Goal: Contribute content: Contribute content

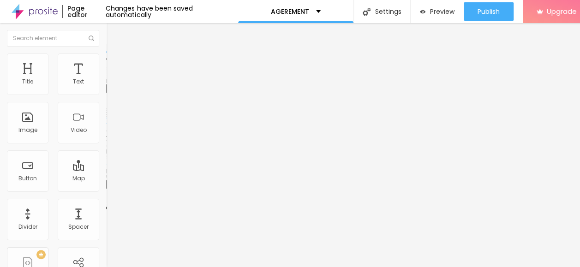
click at [106, 79] on span "Add image" at bounding box center [125, 75] width 38 height 8
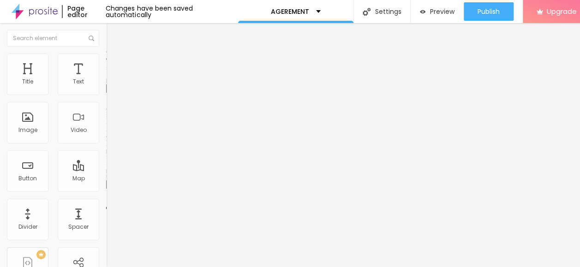
click at [106, 29] on button "Edit Image" at bounding box center [159, 33] width 106 height 21
click at [106, 79] on span "Add image" at bounding box center [125, 75] width 38 height 8
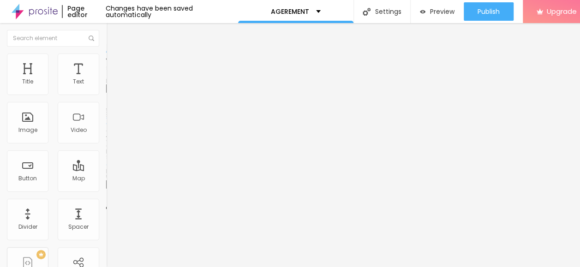
click at [106, 63] on li "Advanced" at bounding box center [159, 67] width 106 height 9
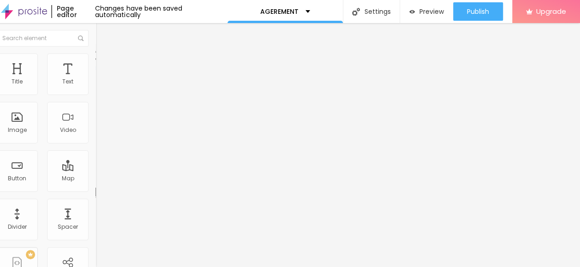
click at [95, 64] on ul "Content Style Advanced" at bounding box center [148, 58] width 106 height 28
click at [95, 60] on li "Style" at bounding box center [148, 57] width 106 height 9
type input "90"
type input "45"
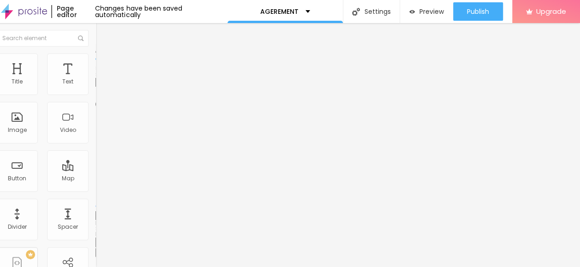
type input "45"
type input "30"
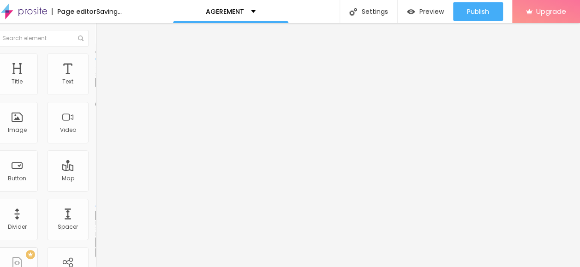
type input "25"
type input "20"
type input "70"
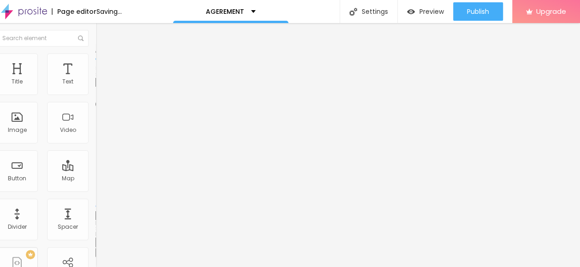
type input "70"
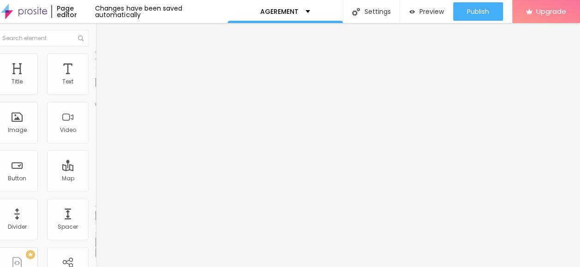
type input "20"
drag, startPoint x: 87, startPoint y: 98, endPoint x: 10, endPoint y: 98, distance: 77.0
type input "20"
click at [95, 95] on input "range" at bounding box center [124, 90] width 59 height 7
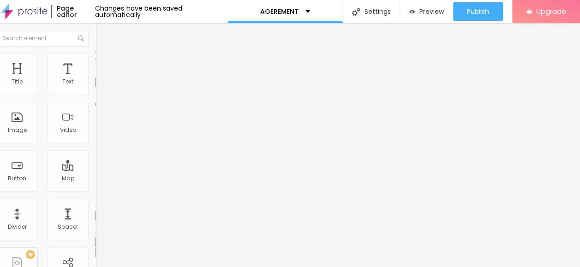
type input "15"
drag, startPoint x: 10, startPoint y: 98, endPoint x: 6, endPoint y: 99, distance: 4.8
type input "15"
click at [95, 95] on input "range" at bounding box center [124, 90] width 59 height 7
type input "10"
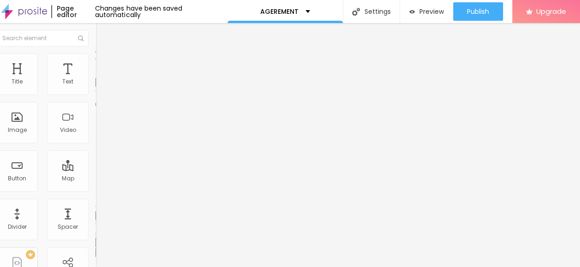
type input "10"
click at [95, 95] on input "range" at bounding box center [124, 90] width 59 height 7
click at [102, 32] on img "button" at bounding box center [105, 33] width 7 height 7
drag, startPoint x: 63, startPoint y: 77, endPoint x: 59, endPoint y: 63, distance: 13.9
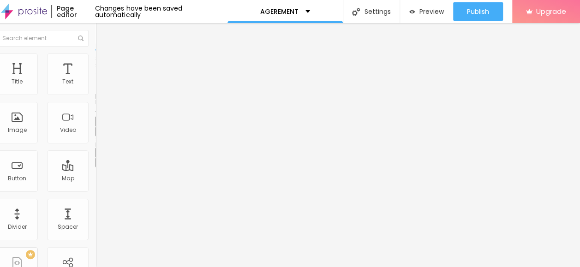
click at [104, 62] on span "Advanced" at bounding box center [119, 60] width 30 height 8
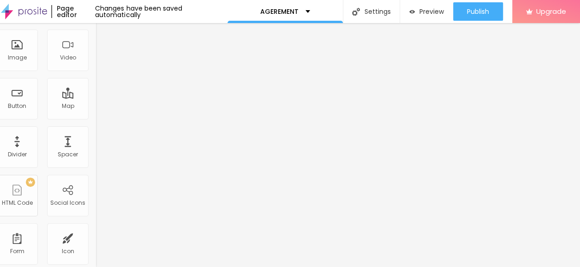
scroll to position [0, 0]
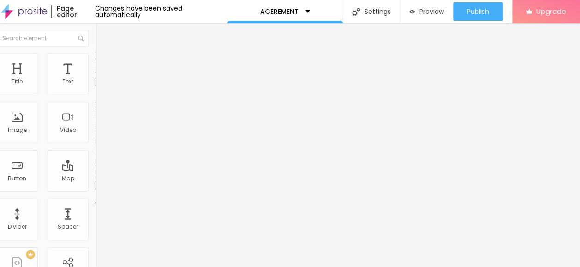
drag, startPoint x: 61, startPoint y: 105, endPoint x: 41, endPoint y: 105, distance: 20.3
click at [95, 87] on input "Click me" at bounding box center [150, 81] width 111 height 9
paste input "→ VIEW DOCUMENT HERE"
type input "→ VIEW DOCUMENT HERE"
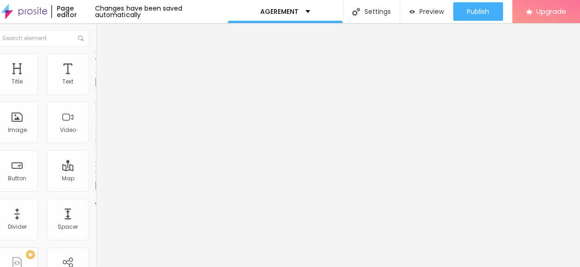
click at [95, 188] on input "https://" at bounding box center [150, 185] width 111 height 9
click at [95, 190] on input "https://" at bounding box center [150, 185] width 111 height 9
click at [95, 190] on input "[URL] the link her" at bounding box center [150, 185] width 111 height 9
click at [95, 186] on input "[URL] the" at bounding box center [150, 185] width 111 height 9
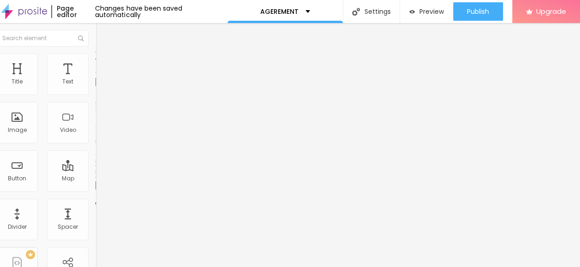
drag, startPoint x: 54, startPoint y: 190, endPoint x: 22, endPoint y: 190, distance: 32.3
click at [95, 190] on input "[URL] the" at bounding box center [150, 185] width 111 height 9
click at [95, 190] on input "https://" at bounding box center [150, 185] width 111 height 9
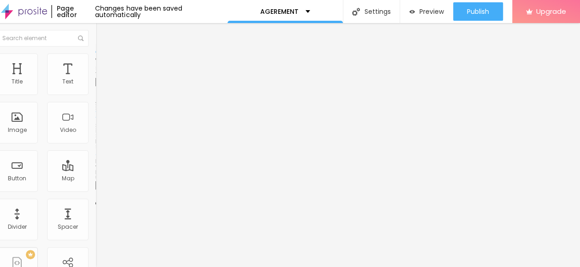
paste input "[DOMAIN_NAME][URL]"
type input "[URL][DOMAIN_NAME]"
click at [102, 32] on img "button" at bounding box center [105, 33] width 7 height 7
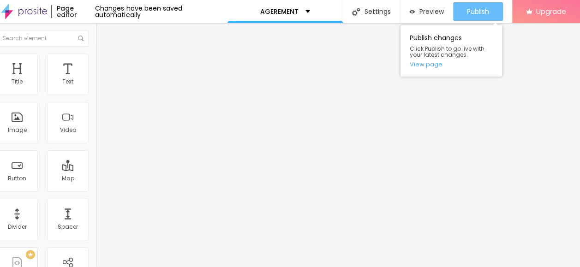
click at [485, 14] on span "Publish" at bounding box center [478, 11] width 22 height 7
